Goal: Task Accomplishment & Management: Use online tool/utility

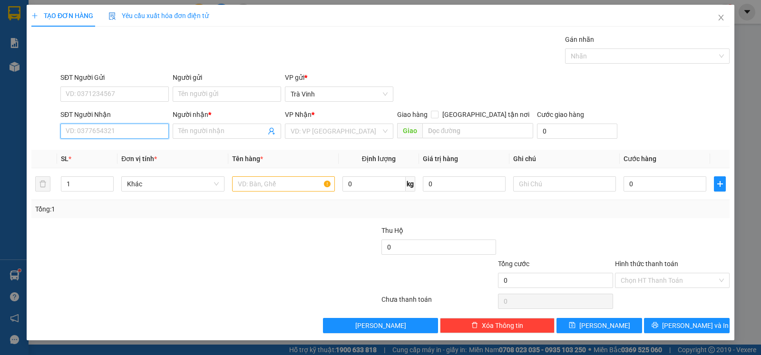
click at [112, 131] on input "SĐT Người Nhận" at bounding box center [114, 131] width 108 height 15
click at [113, 151] on div "0839993079 - DUY" at bounding box center [114, 151] width 97 height 10
type input "0839993079"
type input "DUY"
type input "0839993079"
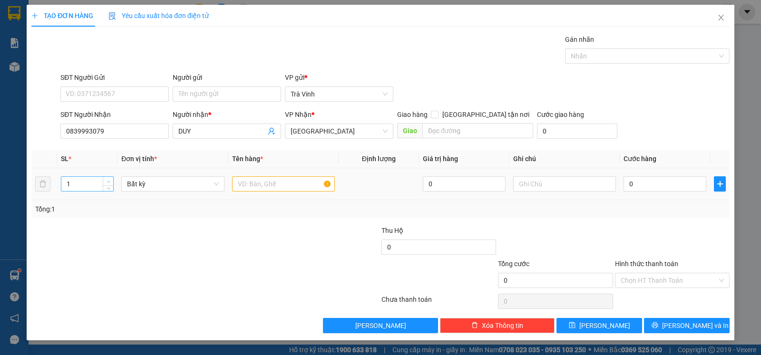
click at [111, 184] on span "up" at bounding box center [109, 182] width 6 height 6
type input "2"
click at [245, 186] on input "text" at bounding box center [283, 183] width 103 height 15
type input "thx"
click at [636, 185] on input "0" at bounding box center [664, 183] width 83 height 15
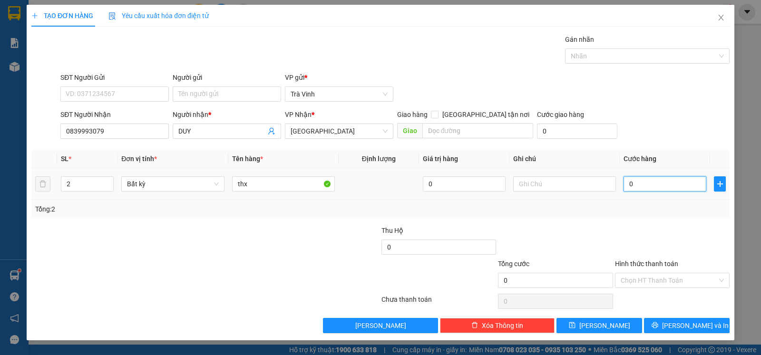
type input "5"
type input "50"
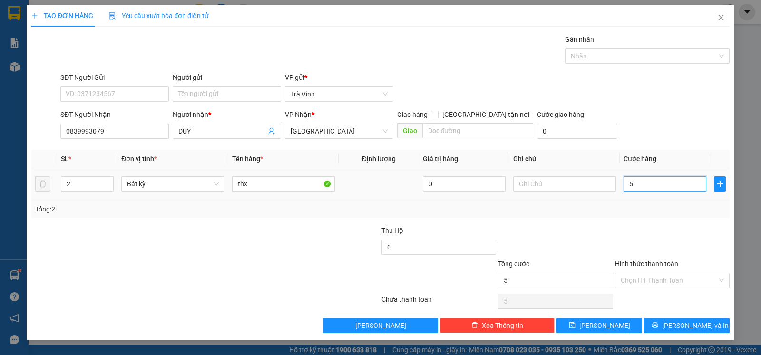
type input "50"
type input "50.000"
click at [683, 326] on span "[PERSON_NAME] và In" at bounding box center [695, 325] width 67 height 10
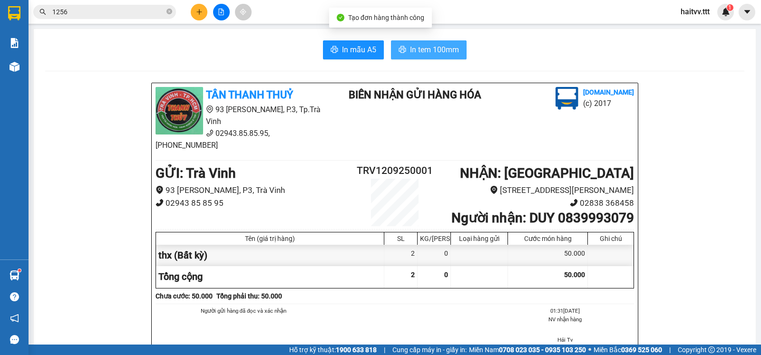
click at [448, 58] on button "In tem 100mm" at bounding box center [429, 49] width 76 height 19
click at [98, 13] on input "1256" at bounding box center [108, 12] width 112 height 10
